Goal: Book appointment/travel/reservation

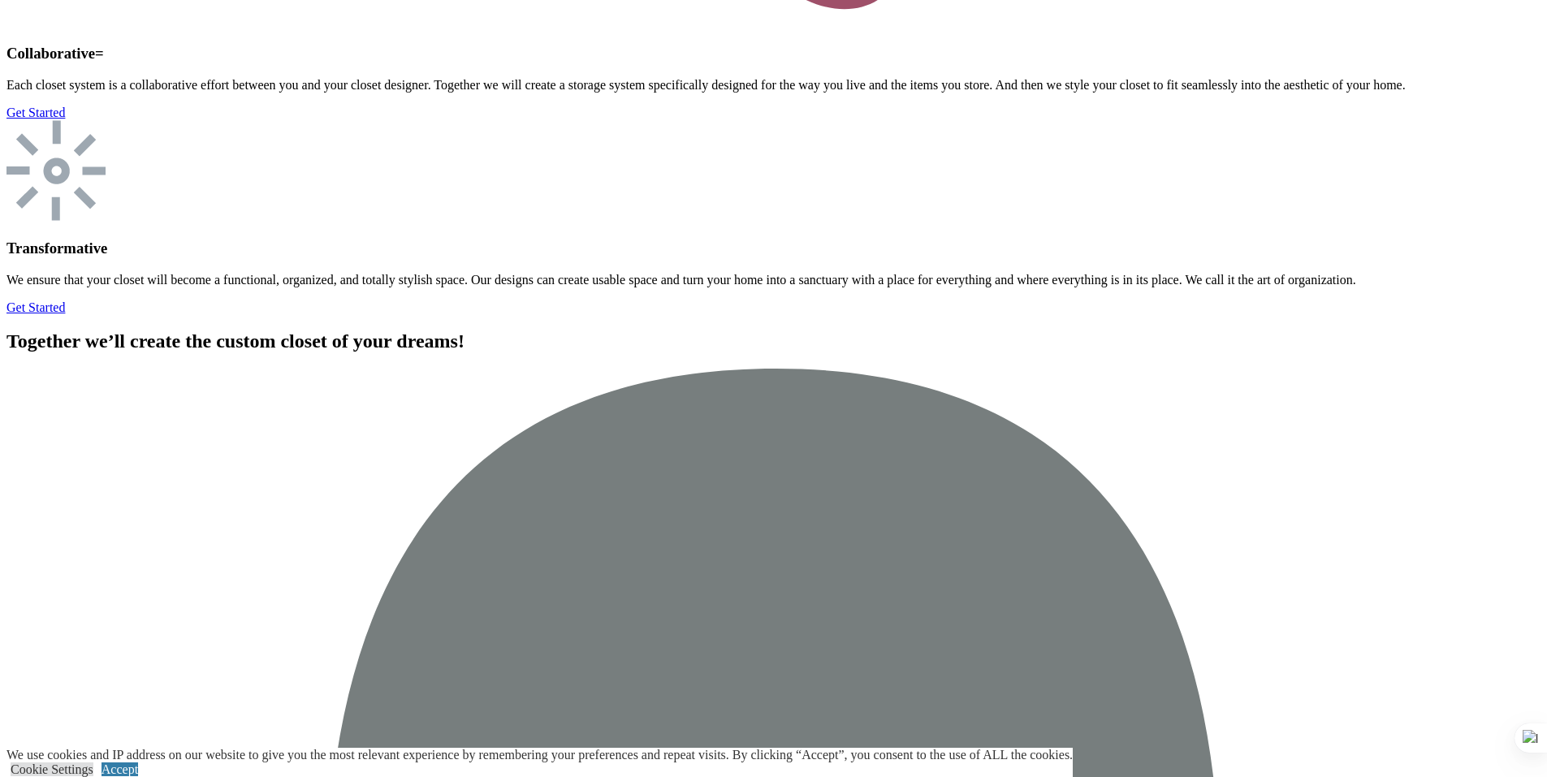
scroll to position [6089, 0]
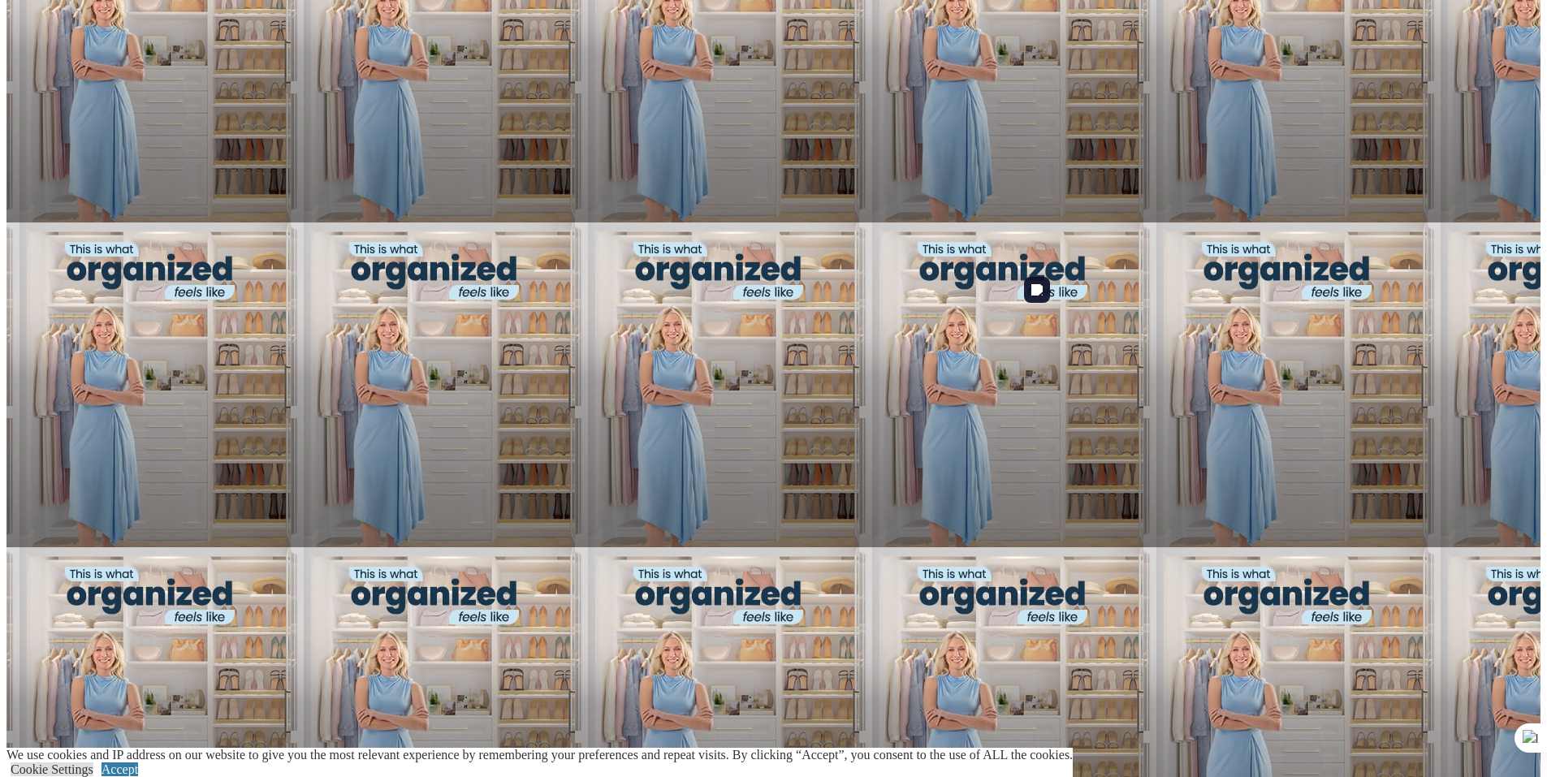
scroll to position [1137, 0]
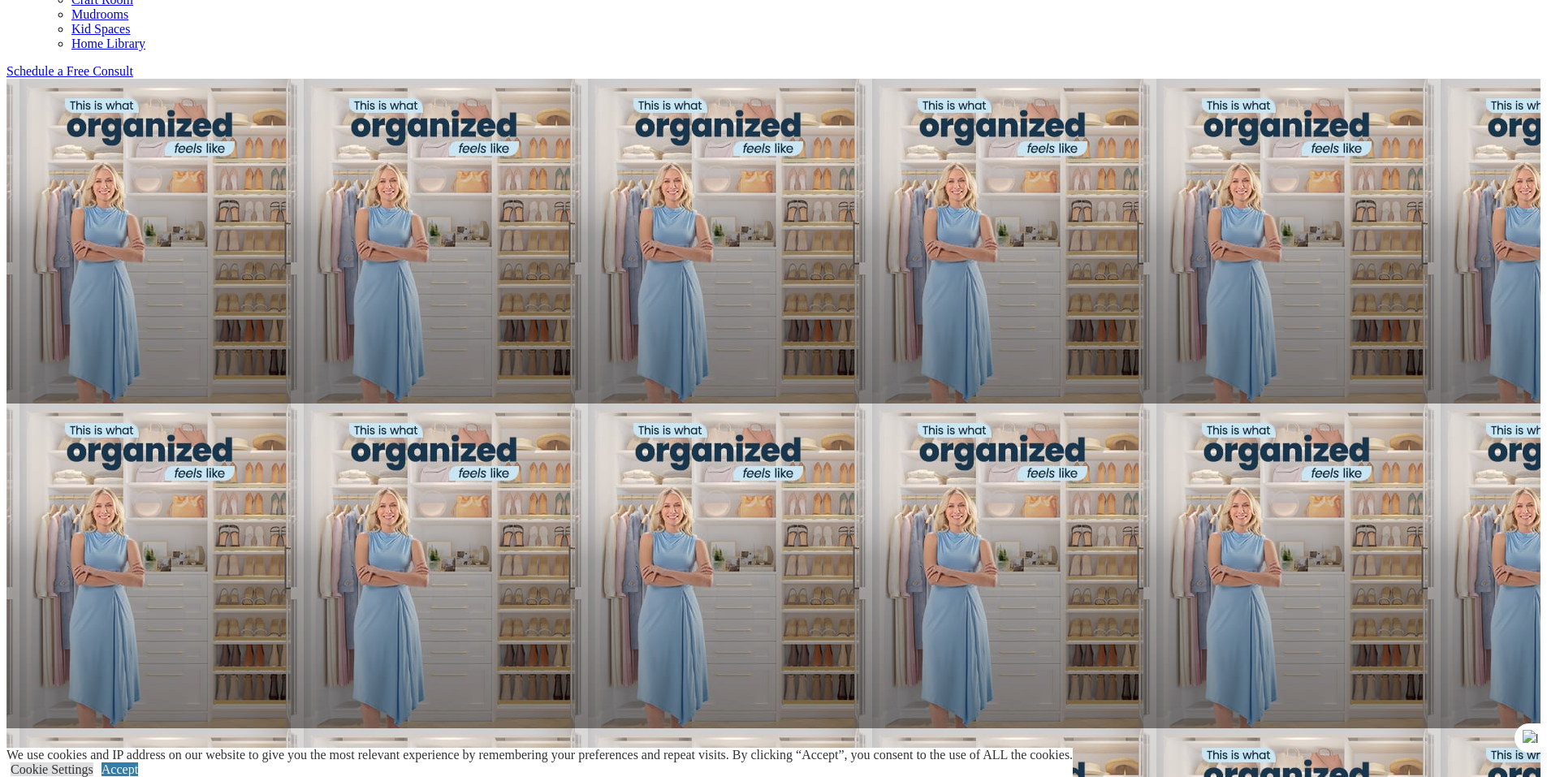
scroll to position [1055, 0]
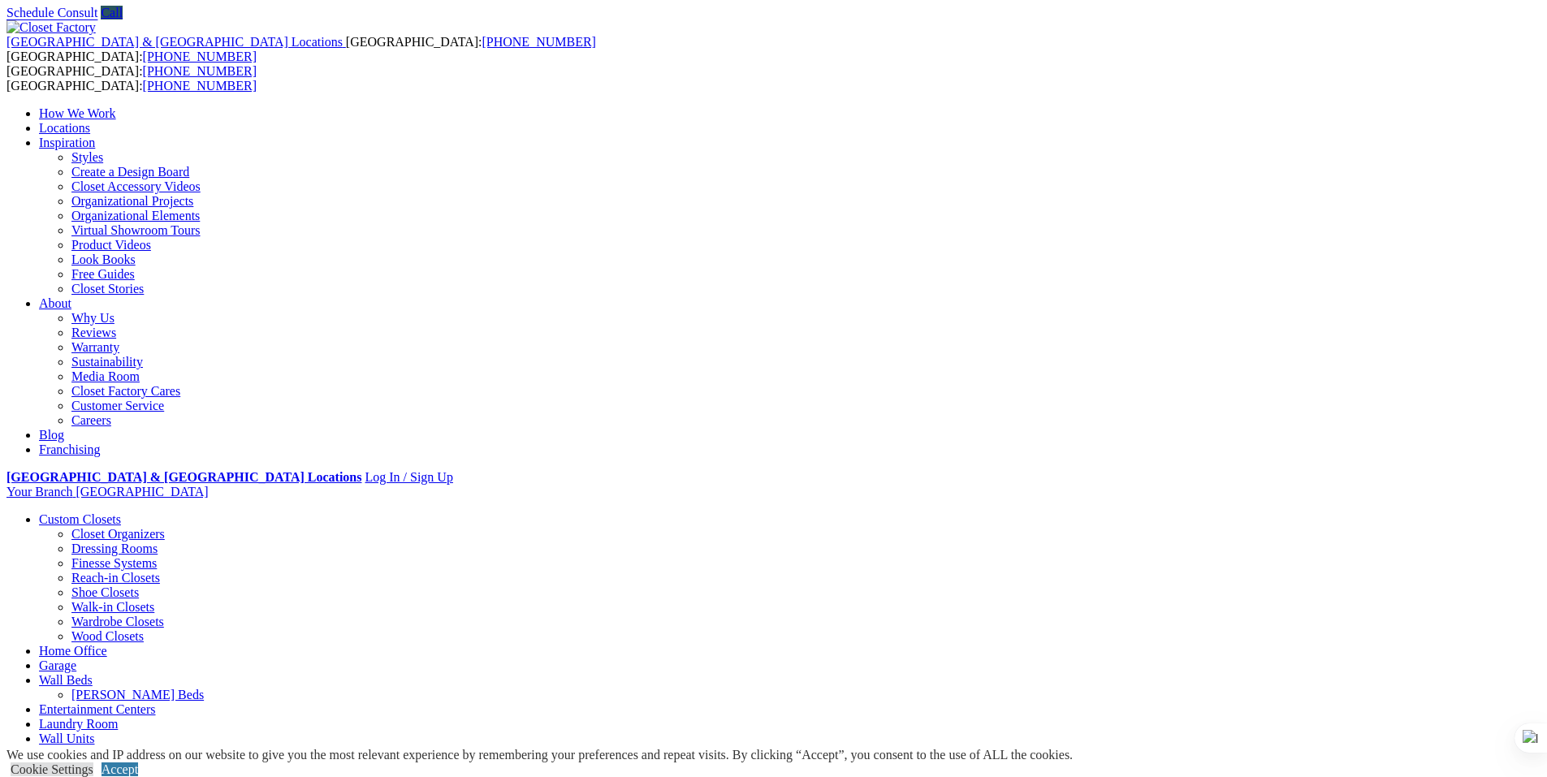
scroll to position [0, 0]
